Goal: Book appointment/travel/reservation

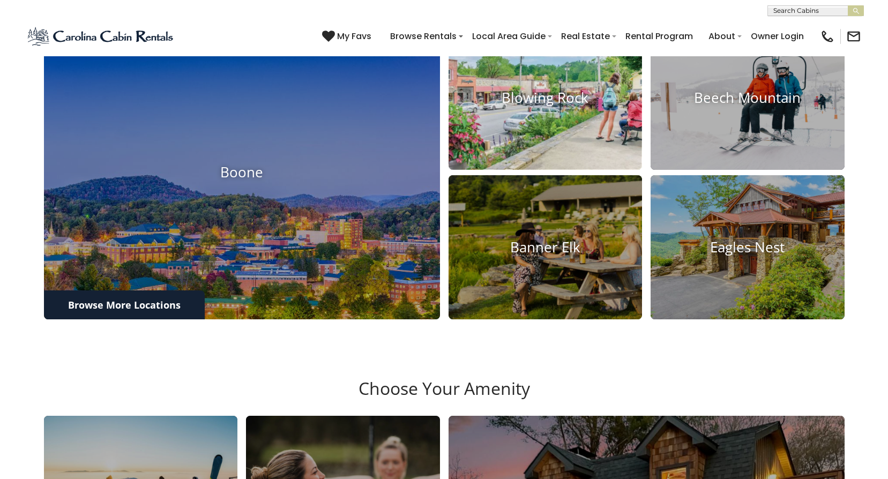
click at [500, 107] on h4 "Blowing Rock" at bounding box center [545, 98] width 194 height 17
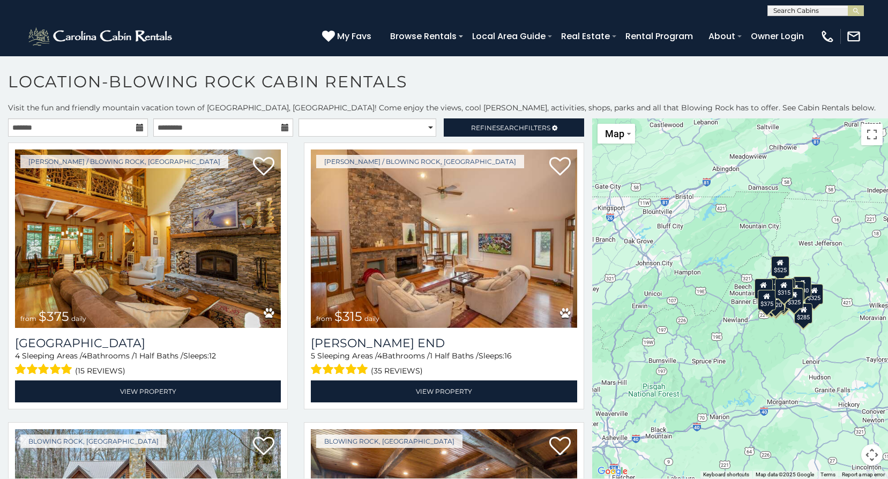
click at [775, 270] on div "$525" at bounding box center [780, 266] width 18 height 20
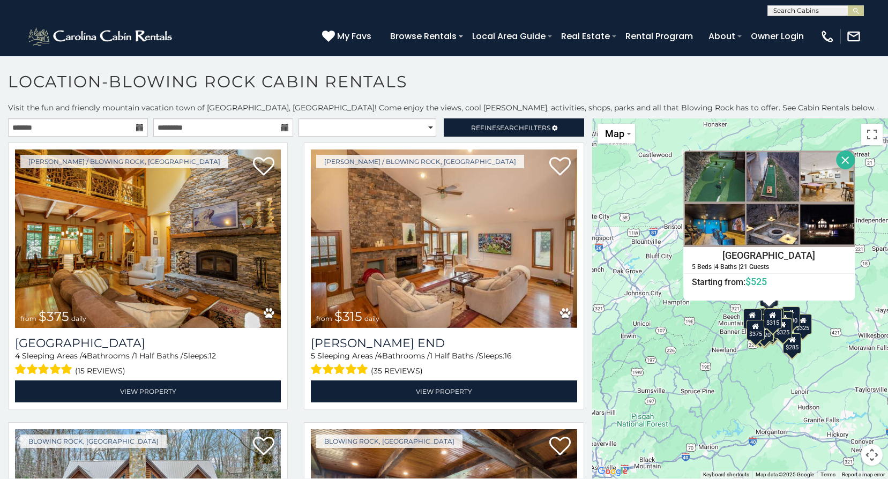
click at [758, 336] on div "$375" at bounding box center [755, 330] width 18 height 20
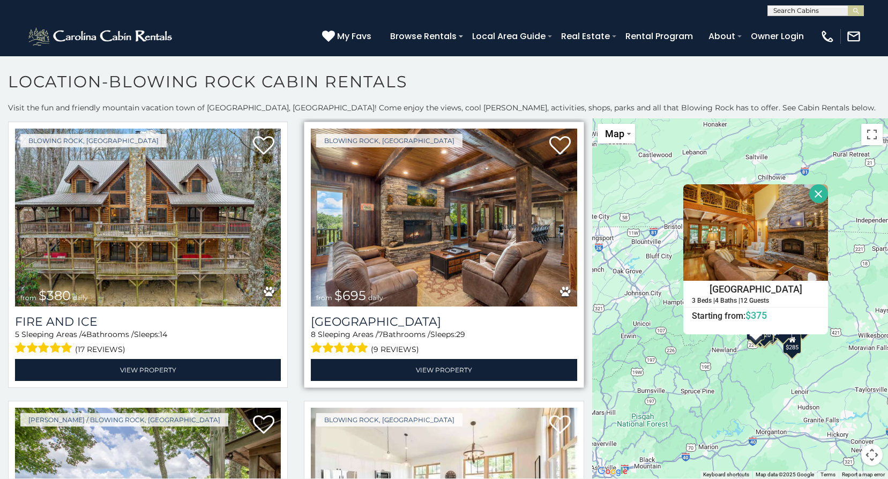
scroll to position [321, 0]
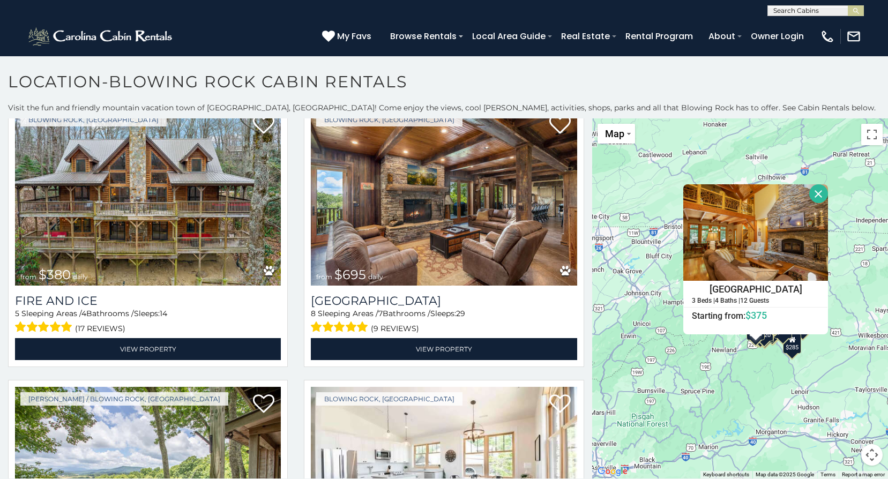
click at [855, 188] on div "$375 $315 $380 $695 $299 $125 $275 $140 $325 $315 $375 $285 $140 $675 $250 $930…" at bounding box center [740, 298] width 296 height 360
click at [776, 92] on h1 "Location-Blowing Rock Cabin Rentals" at bounding box center [444, 87] width 888 height 31
click at [815, 191] on button "Close" at bounding box center [818, 193] width 19 height 19
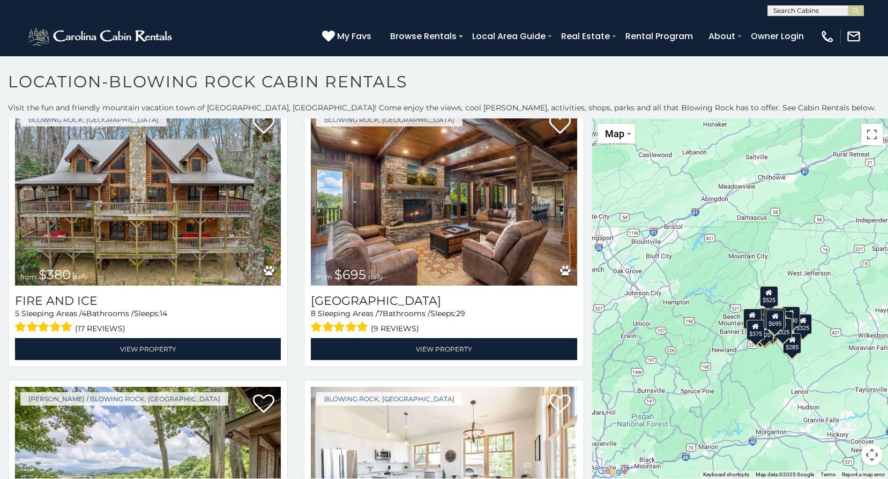
click at [752, 340] on div "$375" at bounding box center [755, 330] width 18 height 20
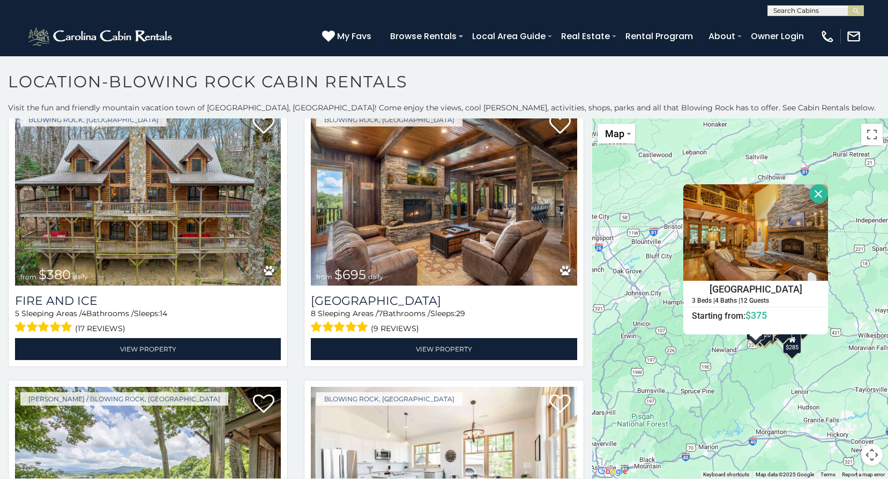
click at [817, 191] on button "Close" at bounding box center [818, 193] width 19 height 19
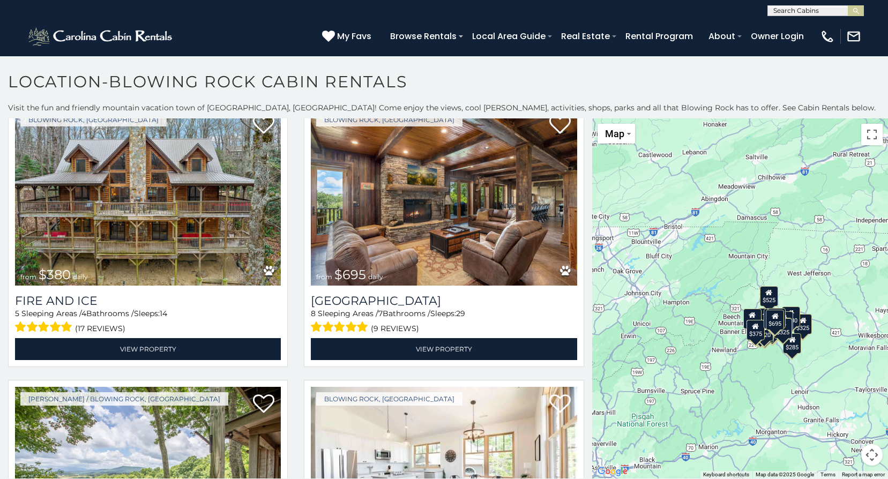
click at [772, 324] on div "$695" at bounding box center [774, 320] width 18 height 20
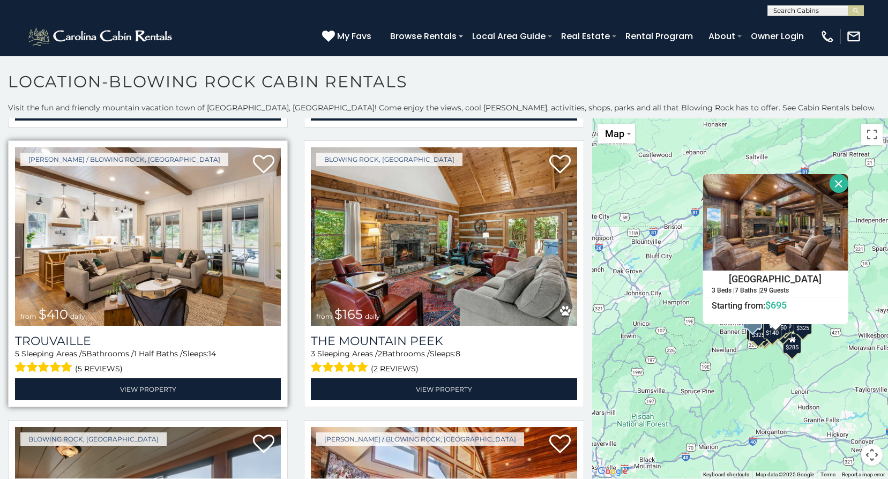
scroll to position [3375, 0]
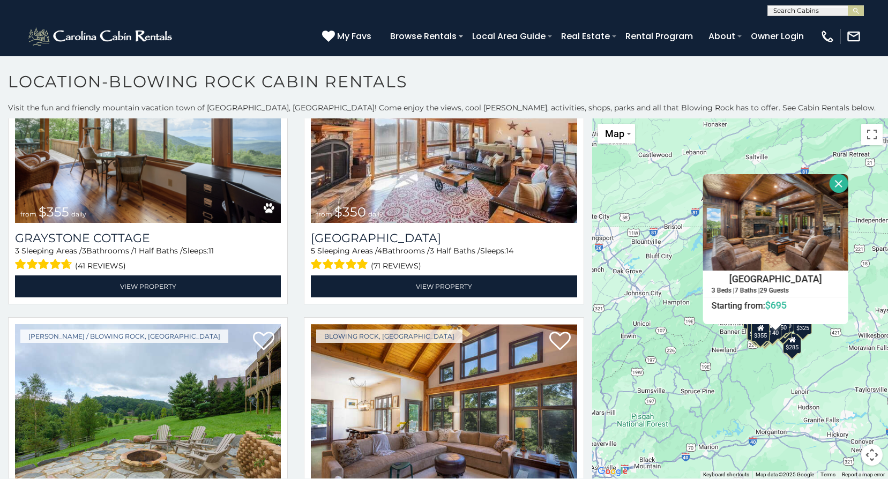
scroll to position [3803, 0]
